Goal: Task Accomplishment & Management: Manage account settings

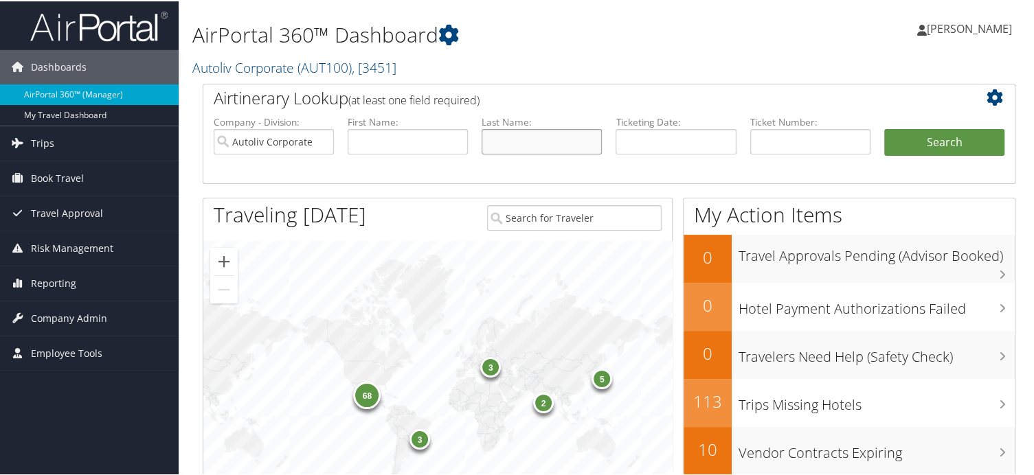
click at [503, 137] on input "text" at bounding box center [541, 140] width 120 height 25
type input "Vile"
click at [967, 144] on button "Search" at bounding box center [944, 141] width 120 height 27
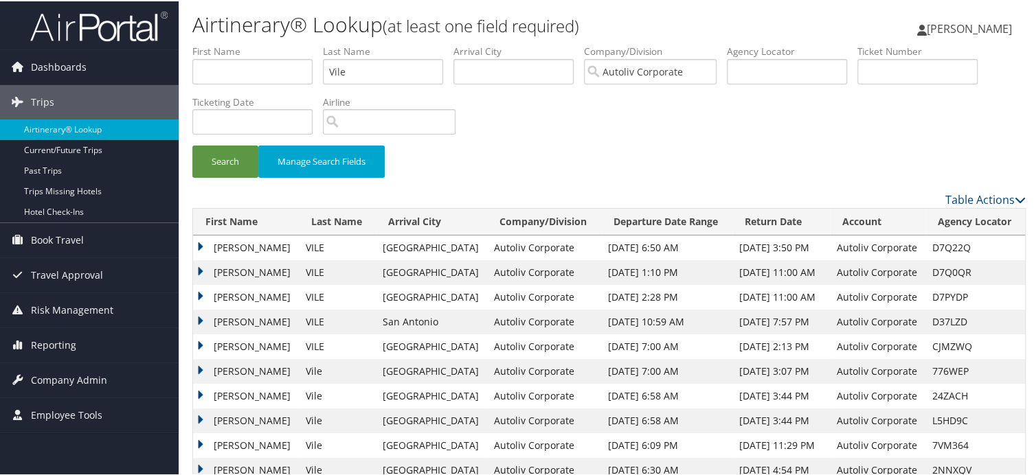
click at [198, 245] on td "ADAM THOMAS" at bounding box center [246, 246] width 106 height 25
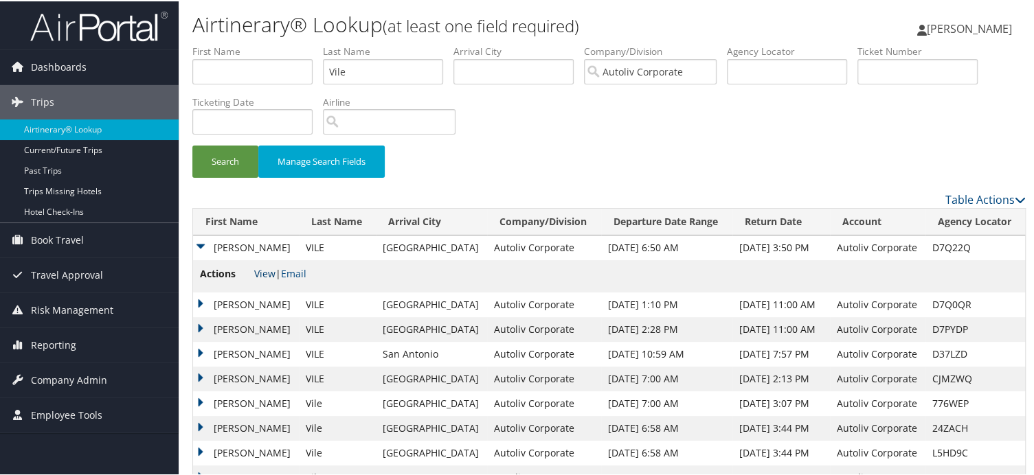
click at [267, 277] on link "View" at bounding box center [264, 272] width 21 height 13
click at [234, 300] on td "ADAM THOMAS" at bounding box center [246, 303] width 106 height 25
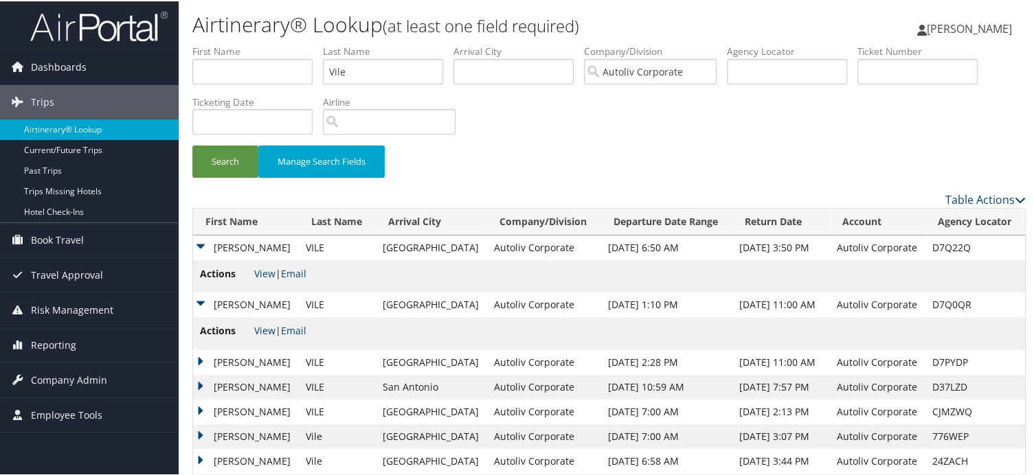
click at [266, 329] on link "View" at bounding box center [264, 329] width 21 height 13
drag, startPoint x: 395, startPoint y: 62, endPoint x: 172, endPoint y: 82, distance: 224.1
click at [172, 82] on div "Dashboards AirPortal 360™ (Manager) My Travel Dashboard Trips Airtinerary® Look…" at bounding box center [519, 285] width 1039 height 571
click at [229, 156] on button "Search" at bounding box center [225, 160] width 66 height 32
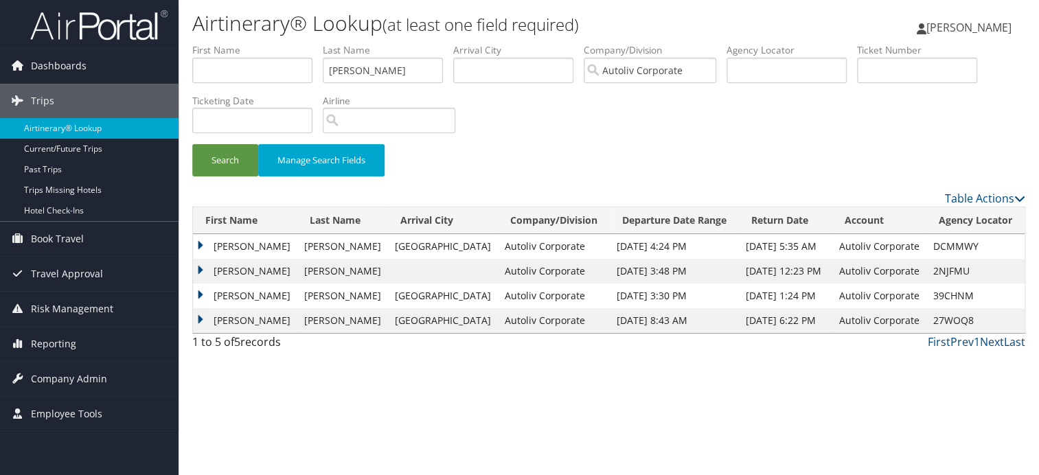
click at [199, 247] on td "JEFF SCOTT" at bounding box center [245, 246] width 104 height 25
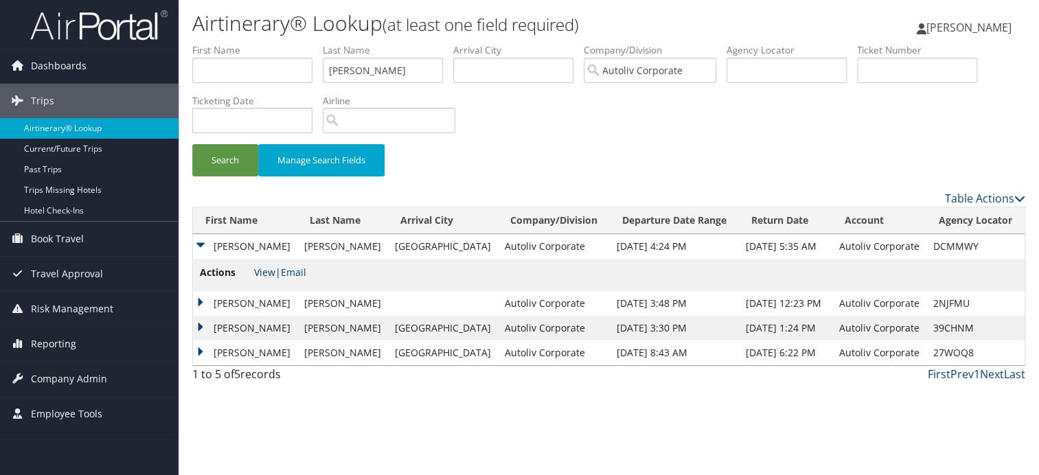
click at [261, 268] on link "View" at bounding box center [264, 272] width 21 height 13
drag, startPoint x: 376, startPoint y: 71, endPoint x: 265, endPoint y: 62, distance: 111.0
click at [265, 43] on ul "First Name Last Name hutting Departure City Arrival City Company/Division Autol…" at bounding box center [608, 43] width 833 height 0
type input "vile"
click at [226, 159] on button "Search" at bounding box center [225, 160] width 66 height 32
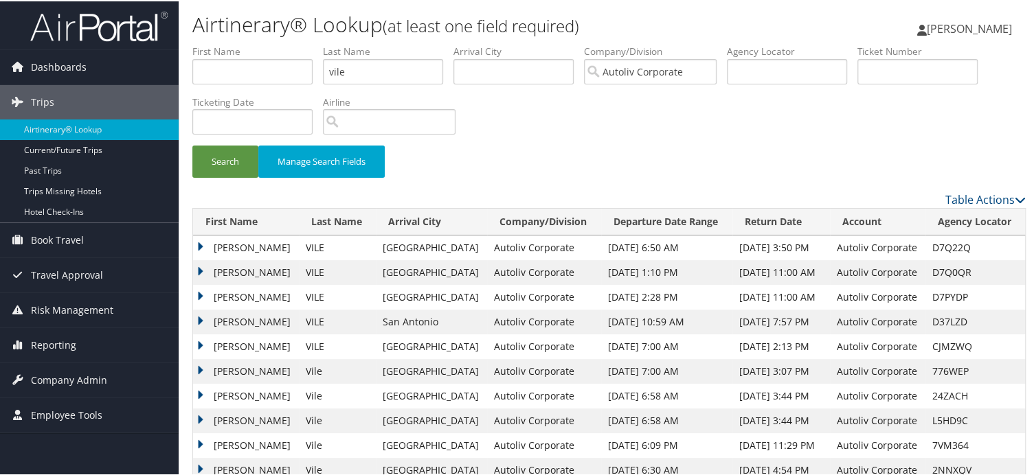
click at [226, 291] on td "ADAM THOMAS" at bounding box center [246, 296] width 106 height 25
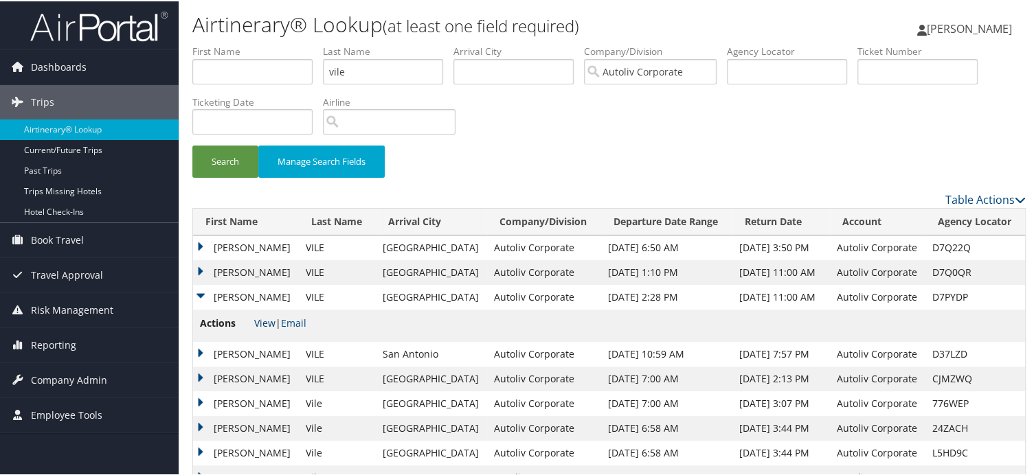
click at [267, 324] on link "View" at bounding box center [264, 321] width 21 height 13
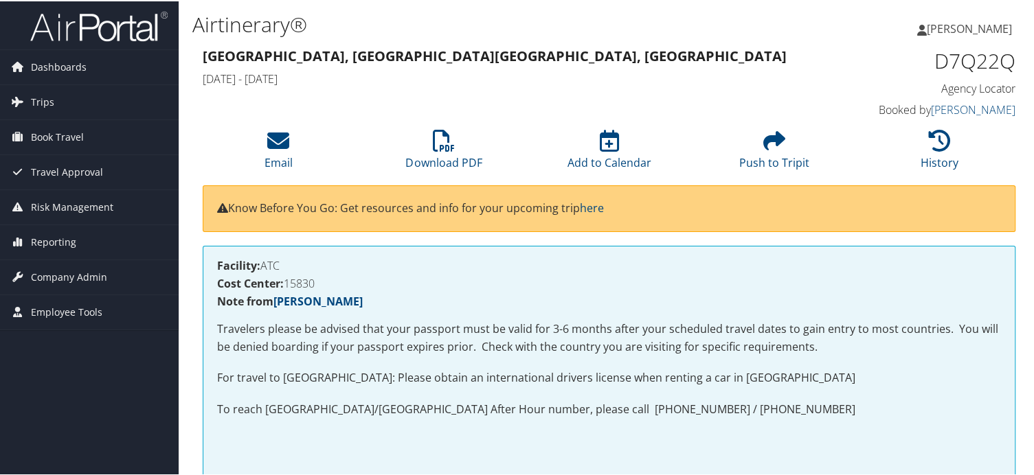
click at [440, 177] on div "Email Download PDF Add to Calendar Push to Tripit History" at bounding box center [608, 153] width 833 height 63
click at [449, 137] on icon at bounding box center [444, 139] width 22 height 22
click at [465, 147] on li "Download PDF" at bounding box center [444, 150] width 166 height 56
click at [449, 167] on link "Download PDF" at bounding box center [443, 152] width 76 height 33
click at [483, 152] on li "Download PDF" at bounding box center [444, 150] width 166 height 56
